Goal: Obtain resource: Obtain resource

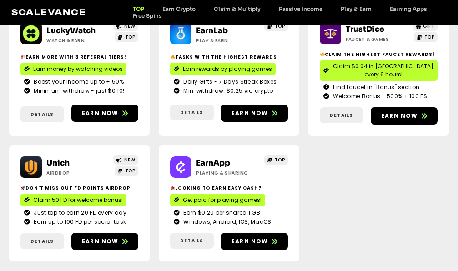
scroll to position [239, 0]
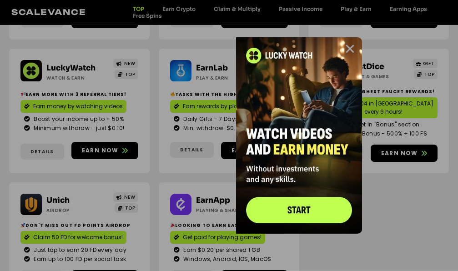
click at [351, 47] on icon "Close" at bounding box center [349, 48] width 11 height 11
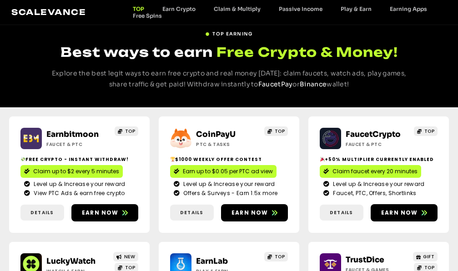
scroll to position [62, 0]
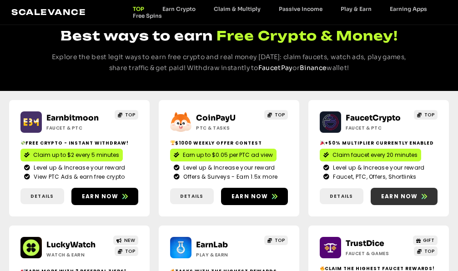
click at [397, 196] on span "Earn now" at bounding box center [399, 196] width 37 height 8
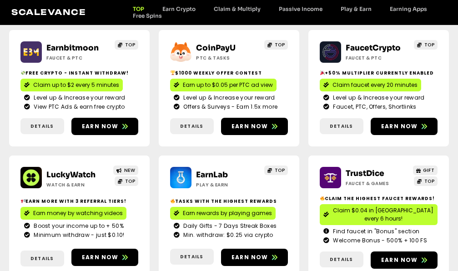
scroll to position [198, 0]
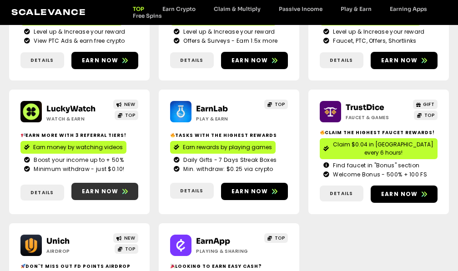
click at [86, 187] on span "Earn now" at bounding box center [100, 191] width 37 height 8
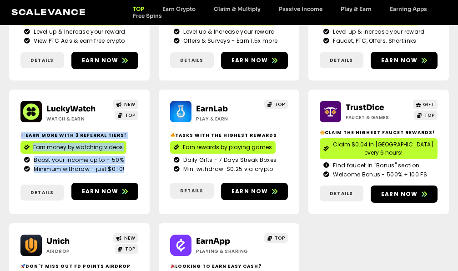
drag, startPoint x: 129, startPoint y: 163, endPoint x: 14, endPoint y: 130, distance: 119.7
click at [14, 130] on div "LuckyWatch Watch & Earn NEW TOP Earn more with 3 referral Tiers! Earn money by …" at bounding box center [79, 152] width 140 height 125
copy div "Earn more with 3 referral Tiers! Earn money by watching videos Boost your incom…"
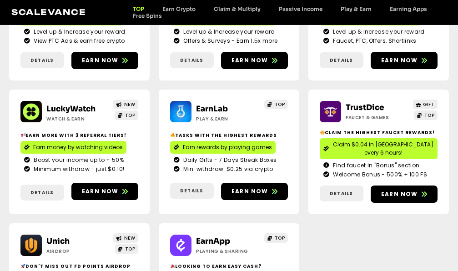
click at [152, 145] on div "Earnbitmoon Faucet & PTC TOP Free crypto - Instant withdraw! Claim up to $2 eve…" at bounding box center [229, 152] width 440 height 394
click at [247, 187] on span "Earn now" at bounding box center [249, 191] width 37 height 8
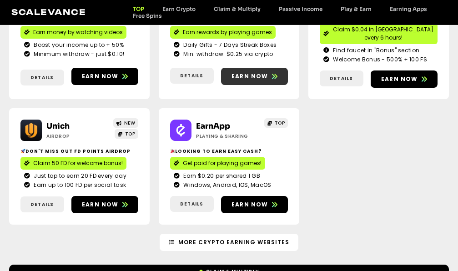
scroll to position [395, 0]
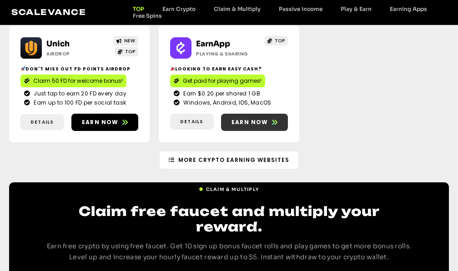
click at [262, 118] on span "Earn now" at bounding box center [249, 122] width 37 height 8
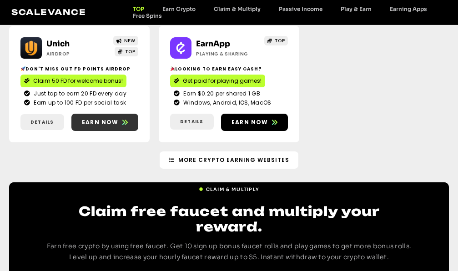
click at [96, 118] on span "Earn now" at bounding box center [100, 122] width 37 height 8
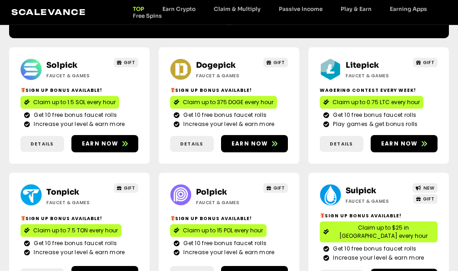
scroll to position [630, 0]
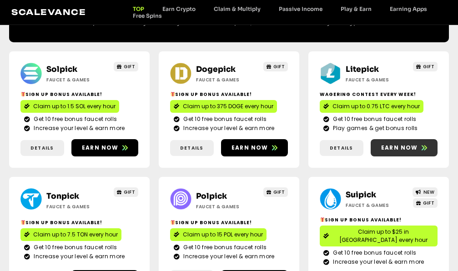
click at [405, 144] on span "Earn now" at bounding box center [399, 148] width 37 height 8
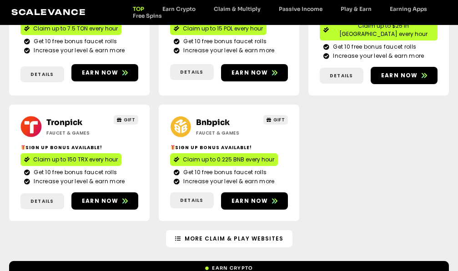
scroll to position [832, 0]
